Goal: Task Accomplishment & Management: Manage account settings

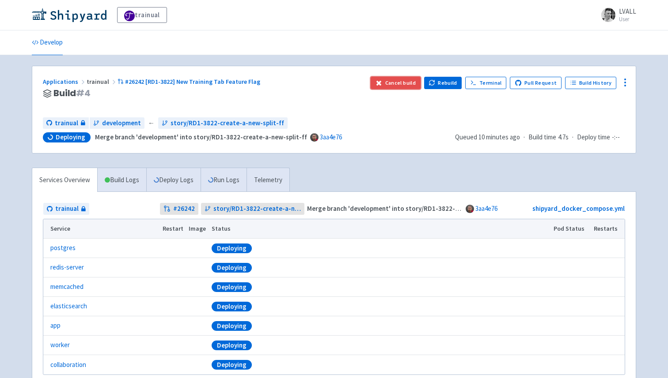
click at [412, 84] on button "Cancel build" at bounding box center [395, 83] width 50 height 12
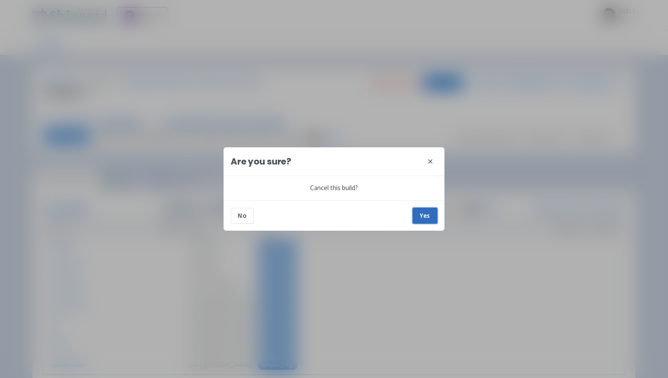
click at [429, 212] on button "Yes" at bounding box center [424, 216] width 25 height 16
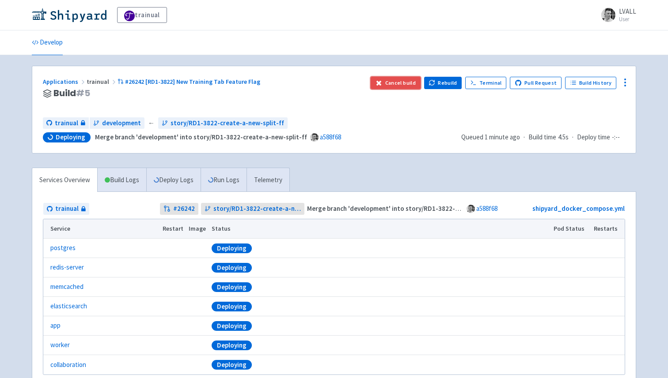
click at [399, 81] on button "Cancel build" at bounding box center [395, 83] width 50 height 12
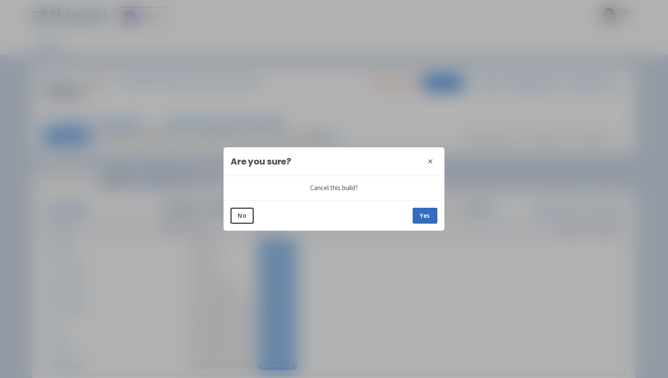
click at [426, 214] on button "Yes" at bounding box center [424, 216] width 25 height 16
